Goal: Submit feedback/report problem: Submit feedback/report problem

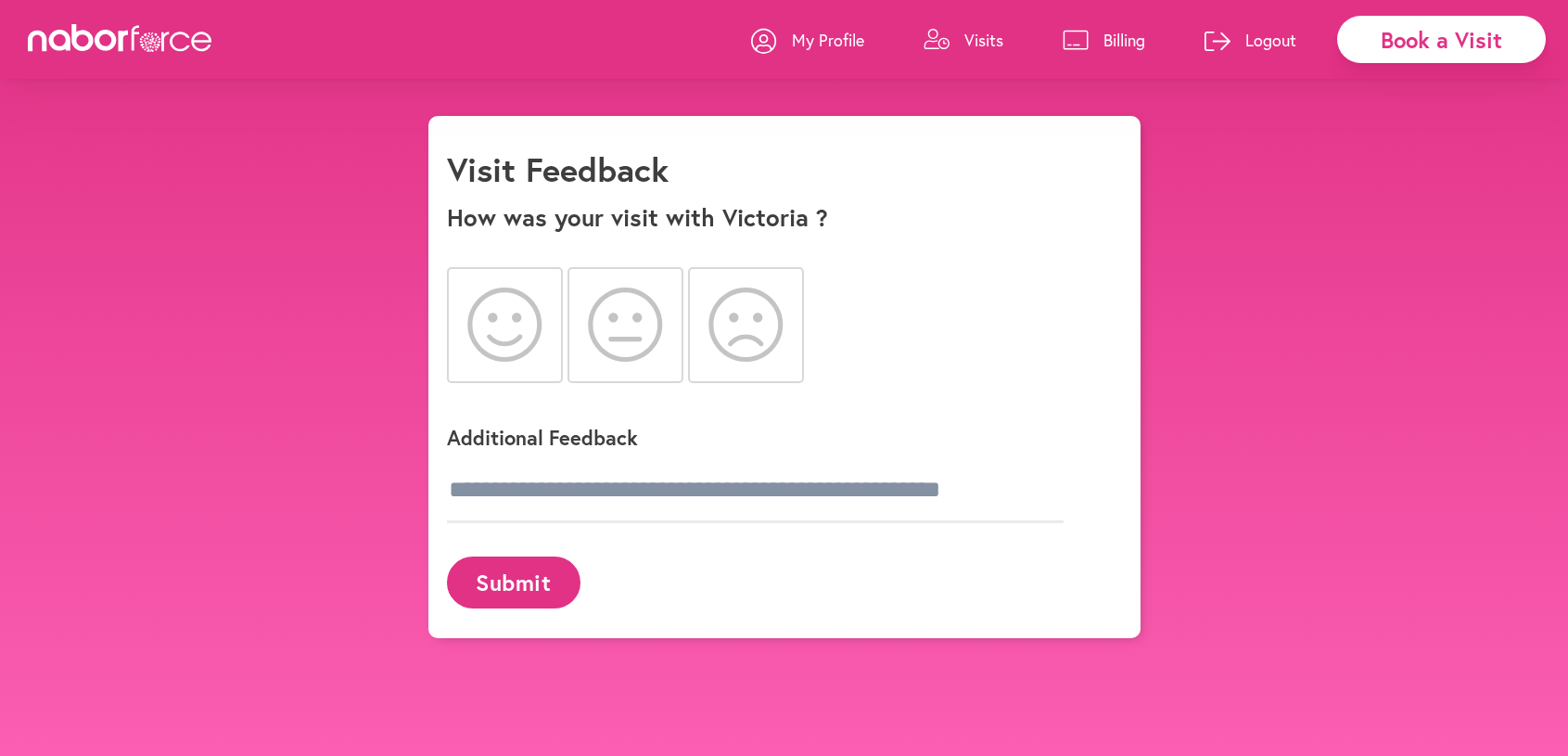
click at [524, 328] on icon at bounding box center [505, 324] width 75 height 74
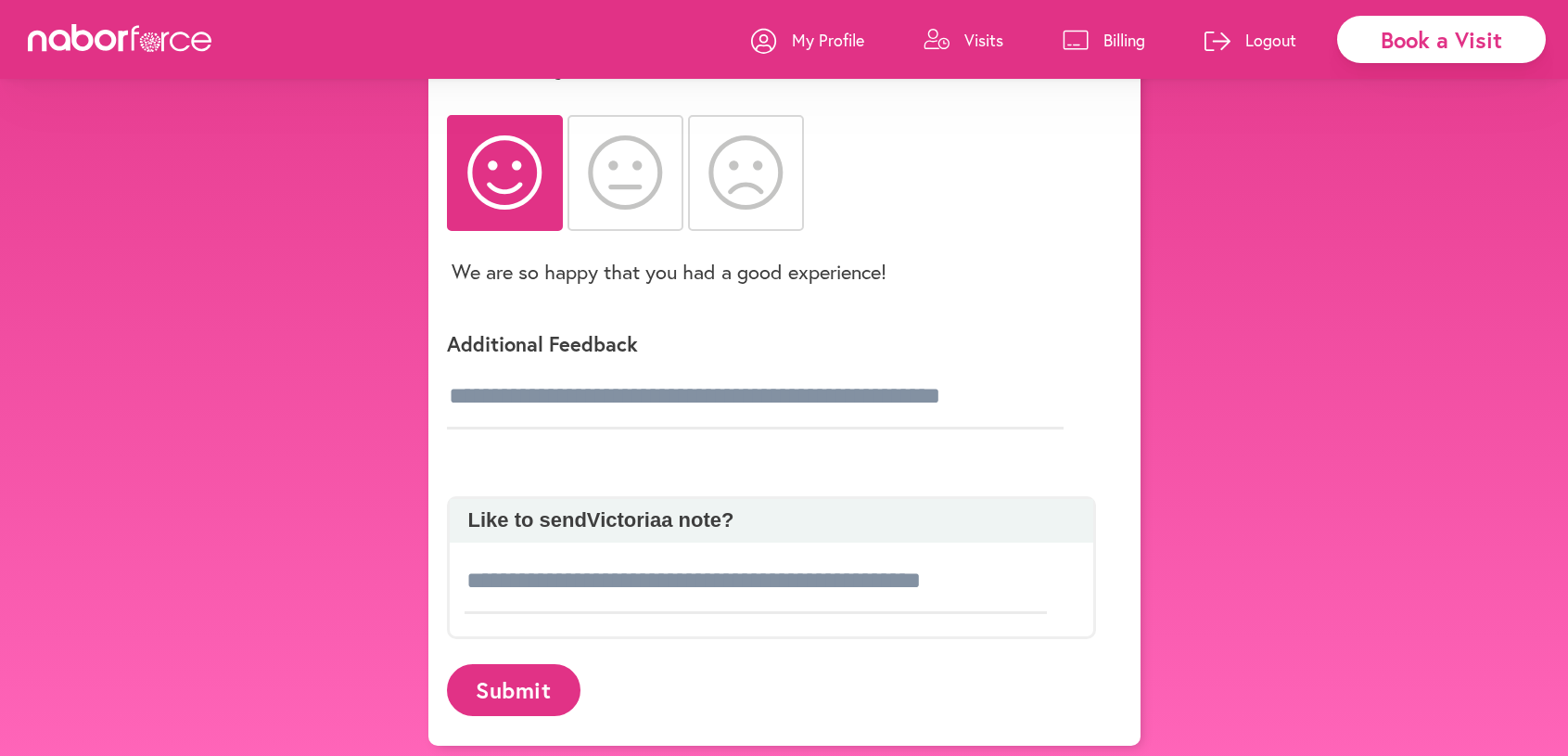
scroll to position [161, 0]
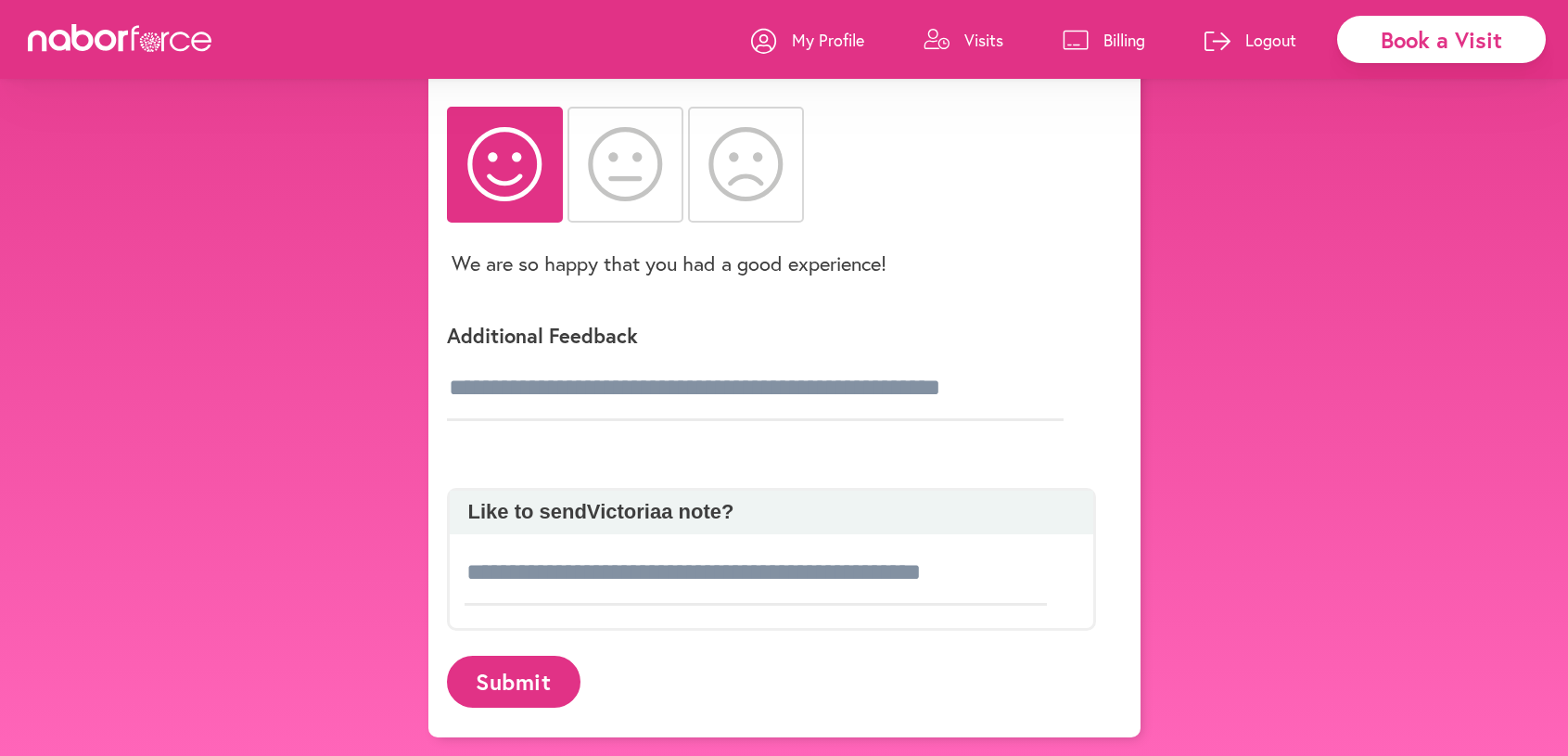
click at [460, 436] on div "Additional Feedback" at bounding box center [772, 367] width 650 height 151
click at [448, 385] on input "text" at bounding box center [755, 389] width 617 height 65
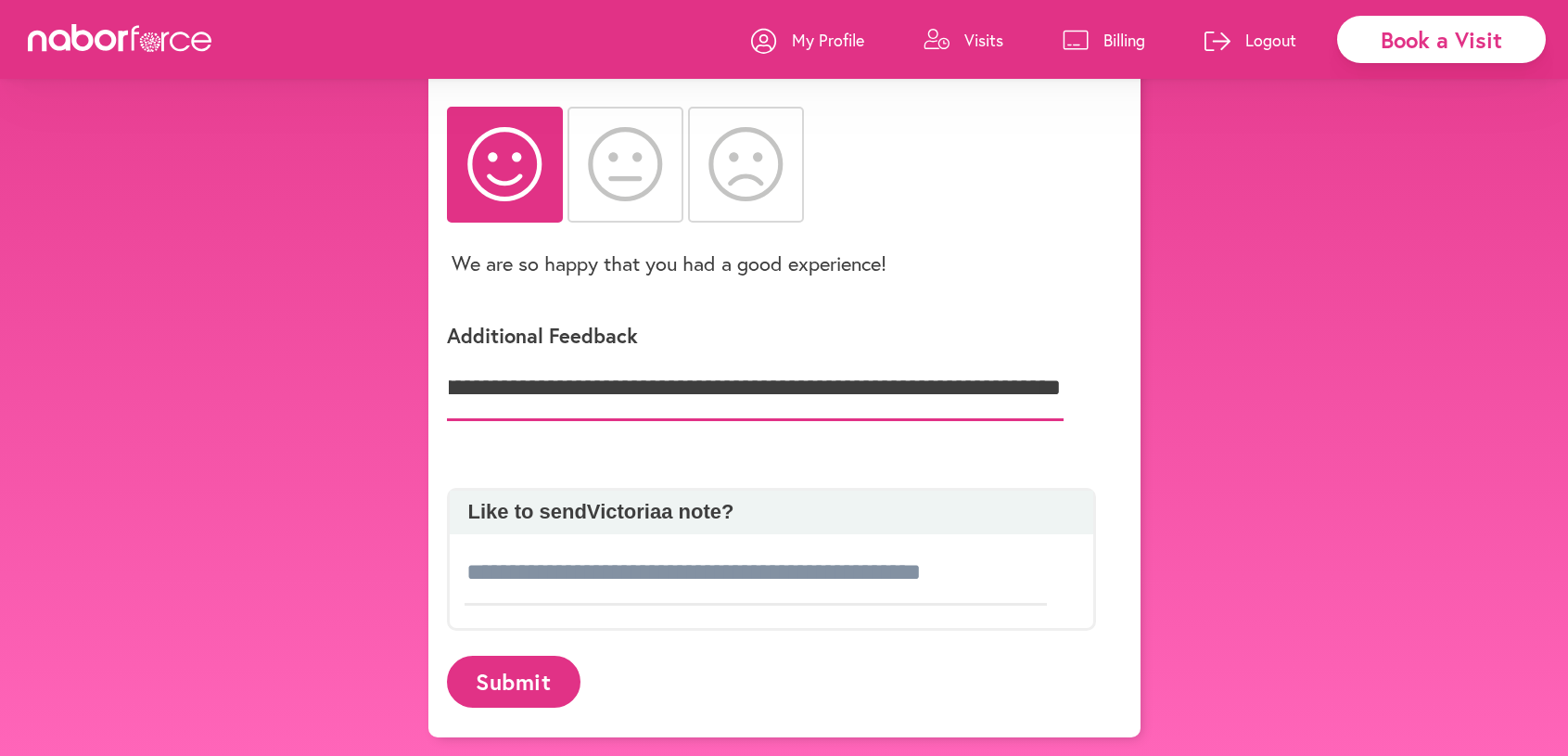
scroll to position [0, 145]
type input "**********"
click at [506, 695] on button "Submit" at bounding box center [513, 681] width 133 height 51
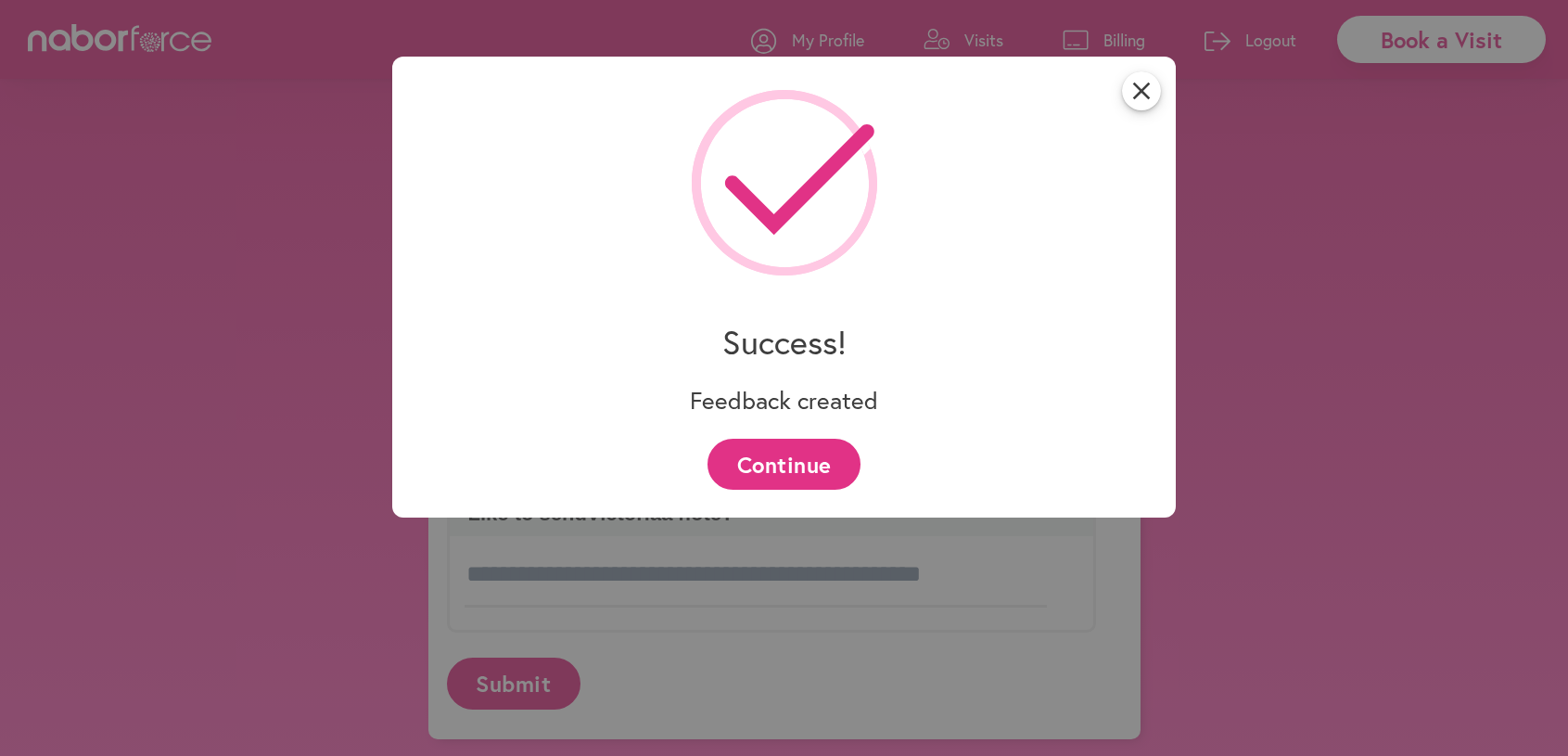
scroll to position [161, 0]
click at [774, 473] on button "Continue" at bounding box center [784, 464] width 153 height 51
